Goal: Information Seeking & Learning: Learn about a topic

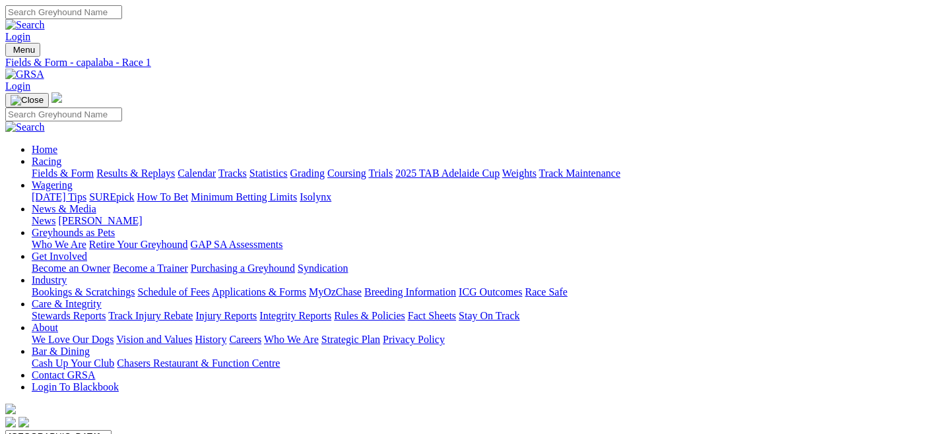
click at [65, 168] on link "Fields & Form" at bounding box center [63, 173] width 62 height 11
click at [112, 430] on select "South Australia New South Wales Northern Territory Queensland Tasmania Victoria…" at bounding box center [58, 436] width 106 height 13
select select "QLD"
click at [62, 430] on select "South Australia New South Wales Northern Territory Queensland Tasmania Victoria…" at bounding box center [58, 436] width 106 height 13
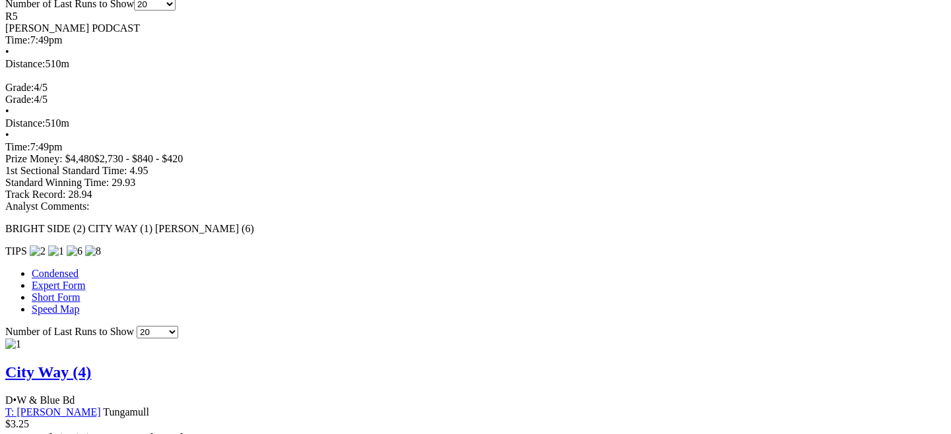
scroll to position [946, 0]
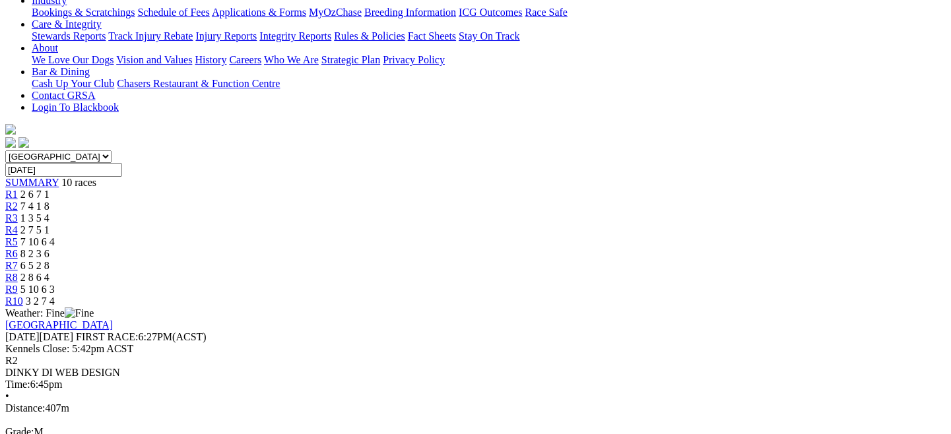
scroll to position [303, 0]
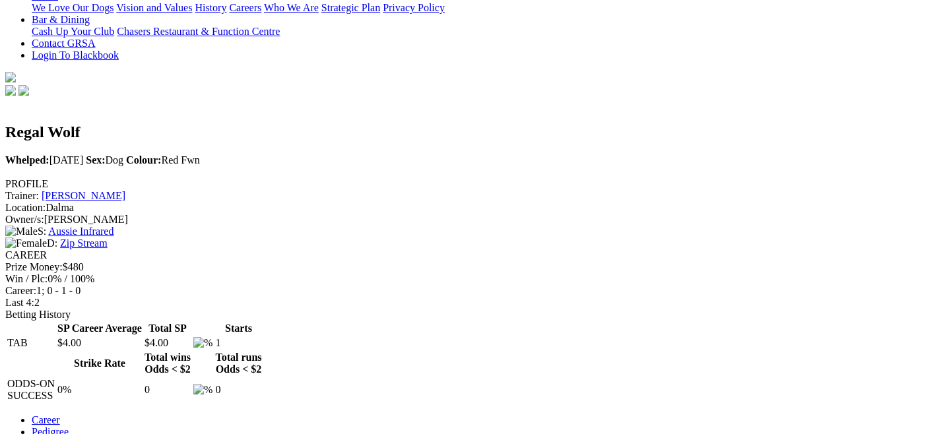
scroll to position [263, 0]
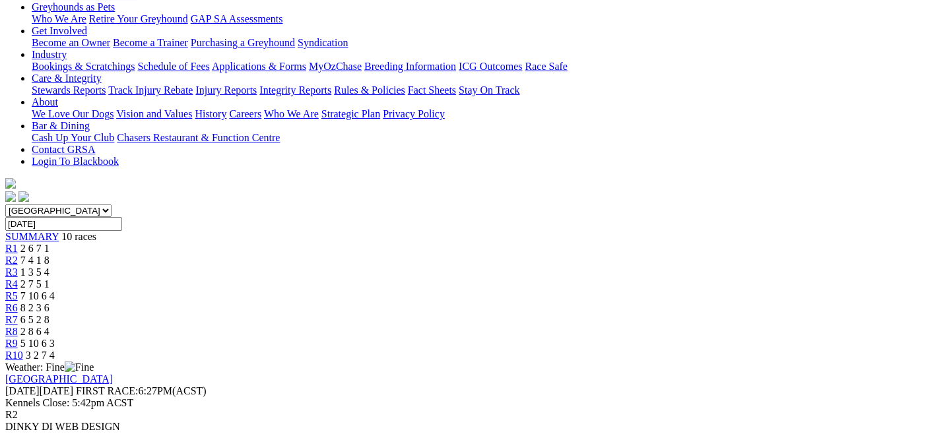
scroll to position [260, 0]
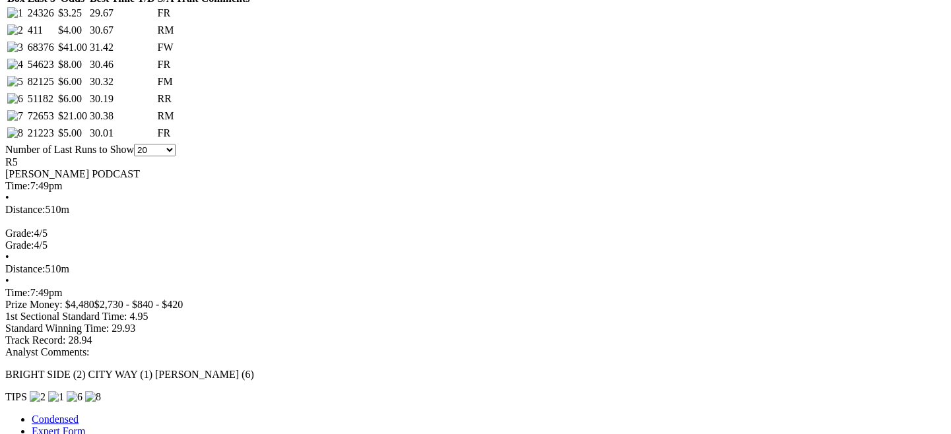
scroll to position [697, 0]
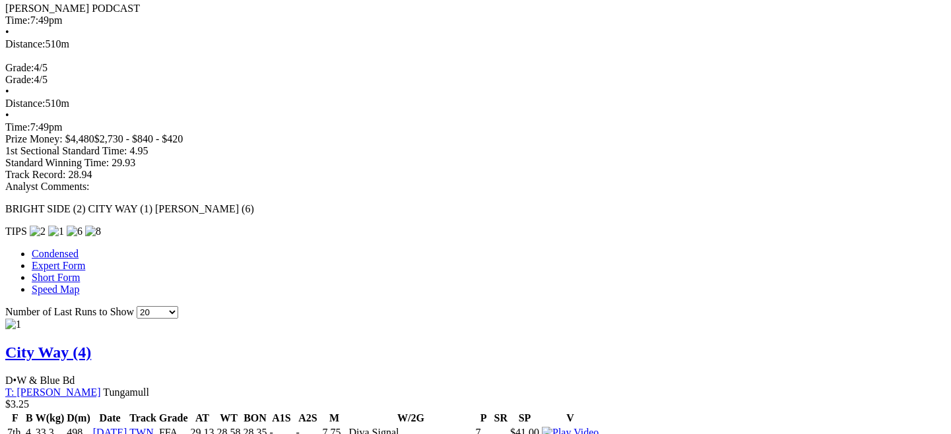
scroll to position [861, 0]
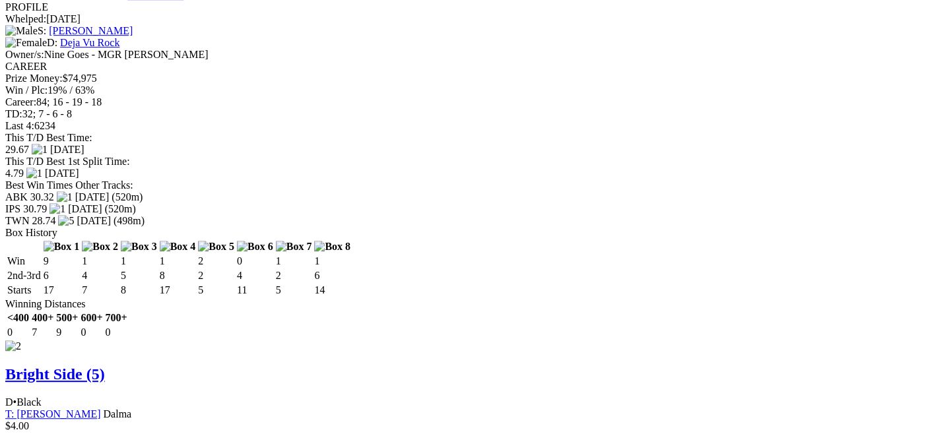
scroll to position [1745, 0]
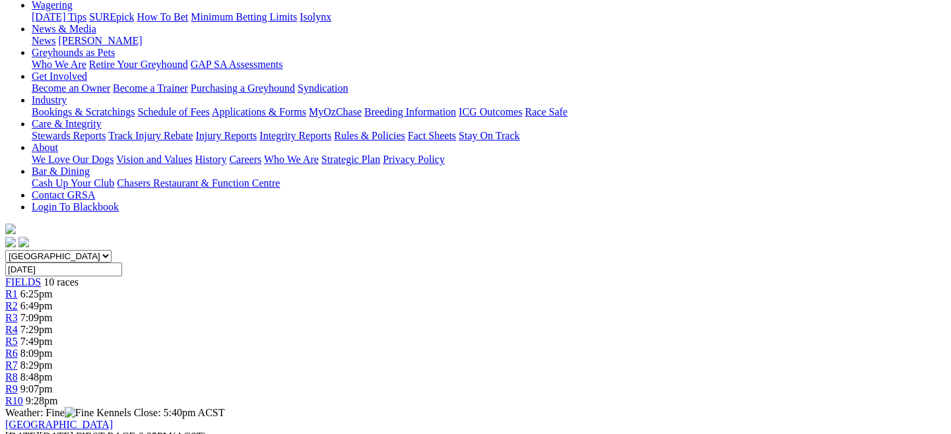
scroll to position [161, 0]
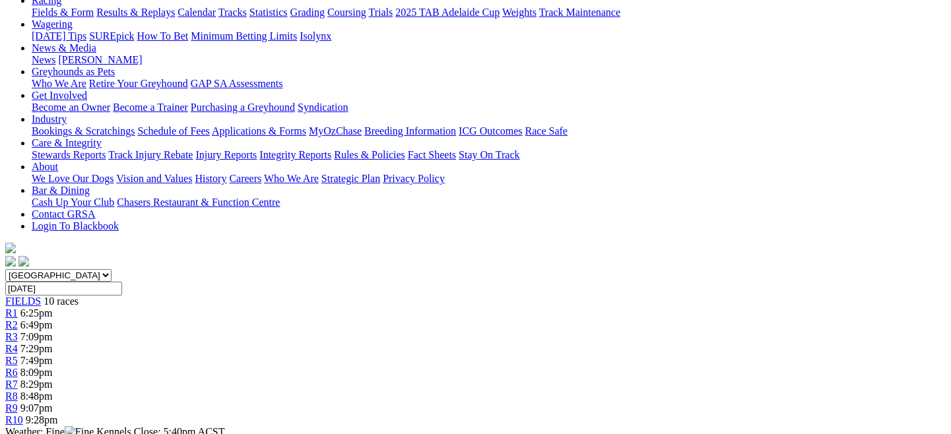
click at [18, 308] on link "R1" at bounding box center [11, 313] width 13 height 11
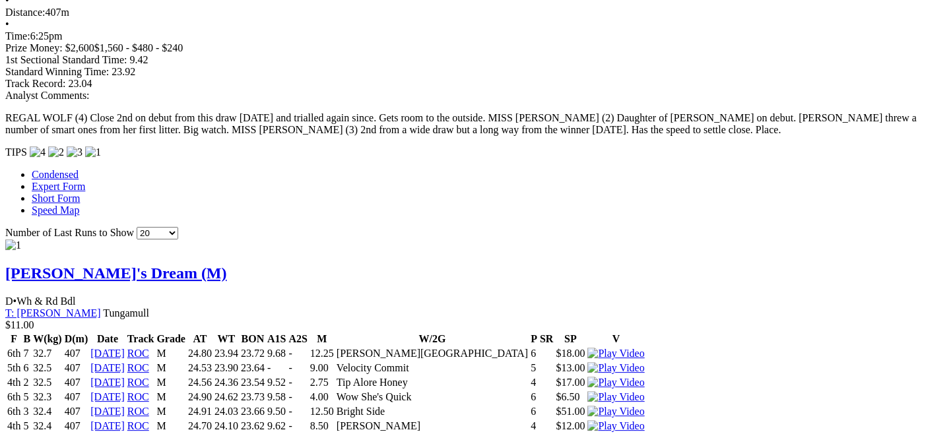
scroll to position [954, 0]
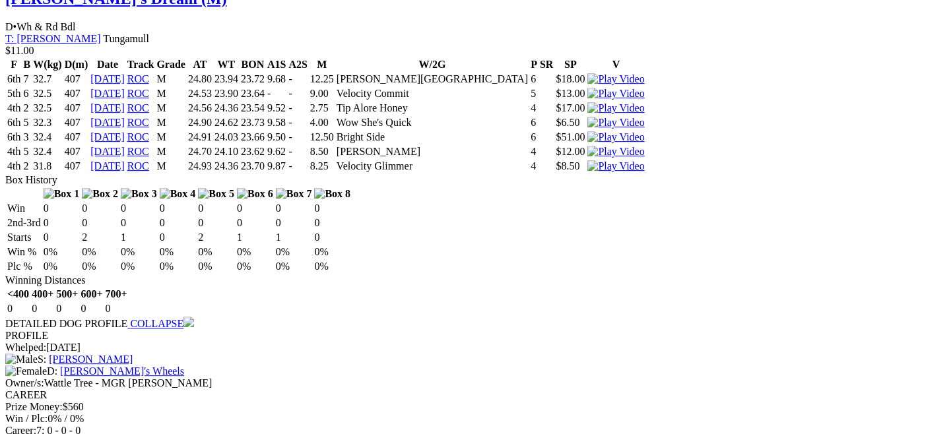
scroll to position [1317, 0]
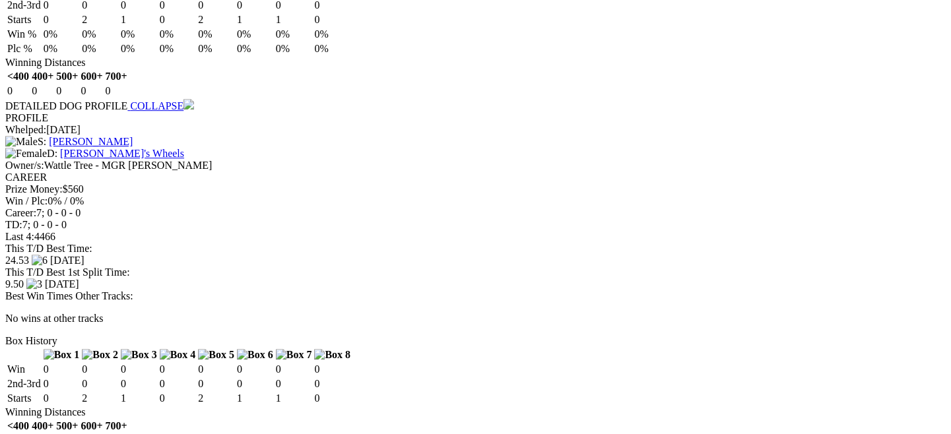
scroll to position [1550, 0]
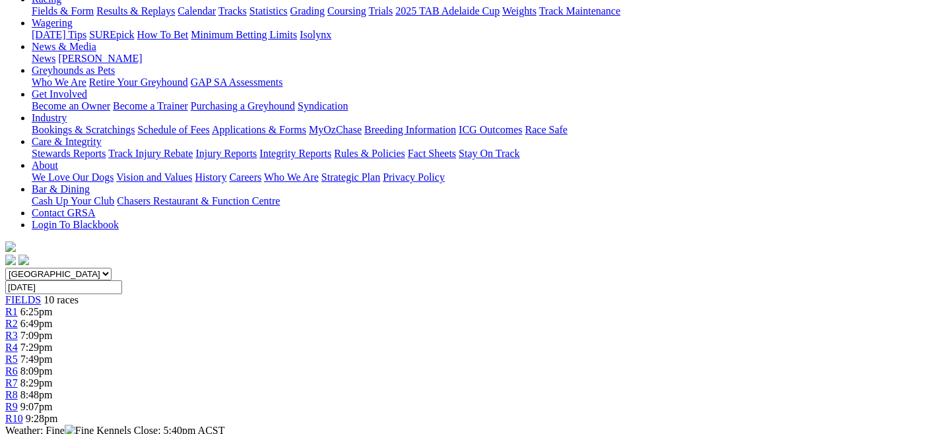
scroll to position [113, 0]
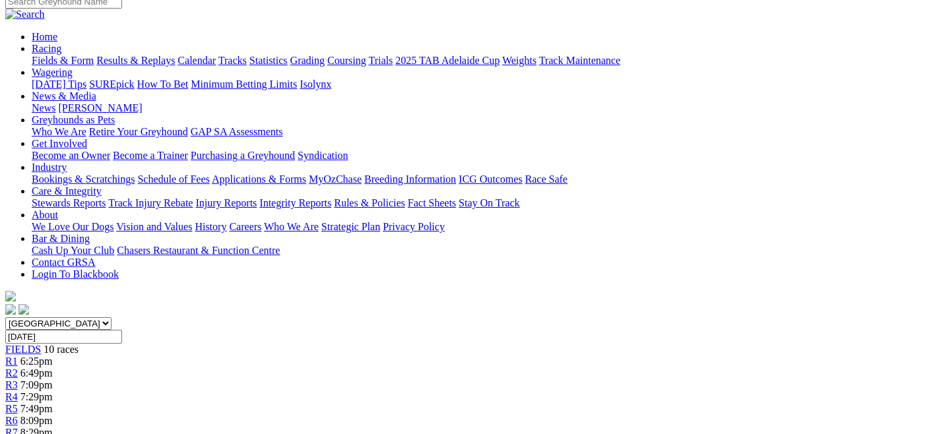
click at [18, 368] on link "R2" at bounding box center [11, 373] width 13 height 11
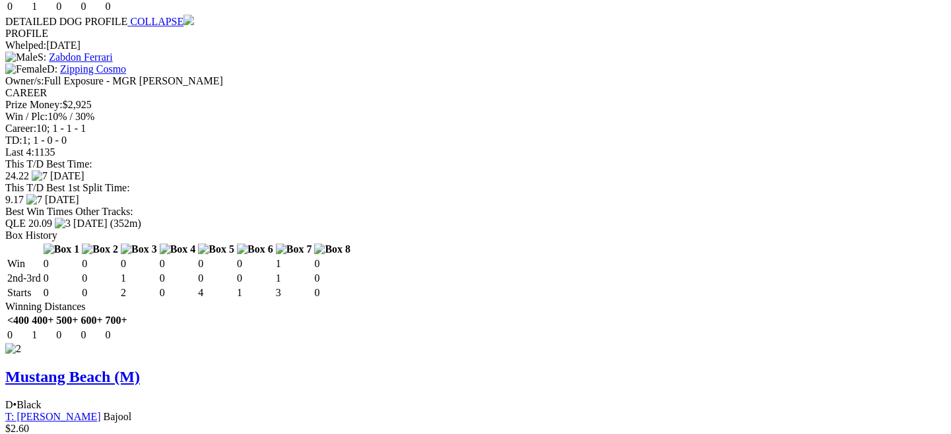
scroll to position [1739, 0]
